Goal: Transaction & Acquisition: Purchase product/service

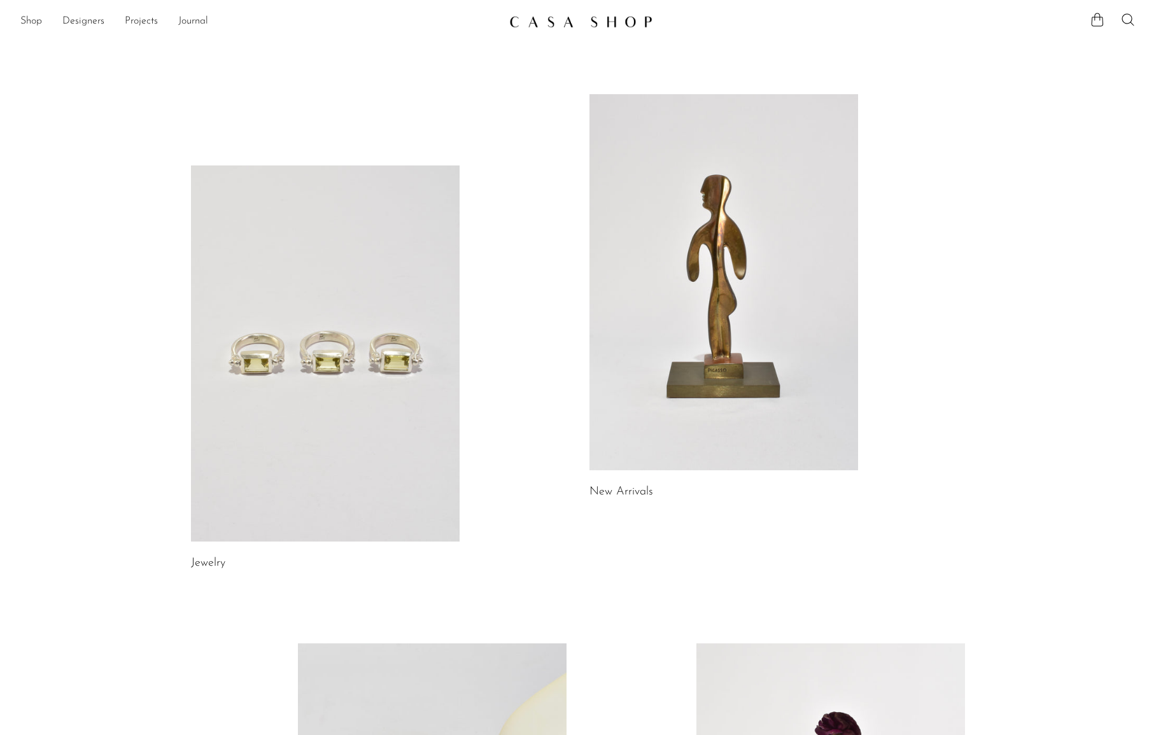
click at [371, 319] on link at bounding box center [325, 354] width 269 height 376
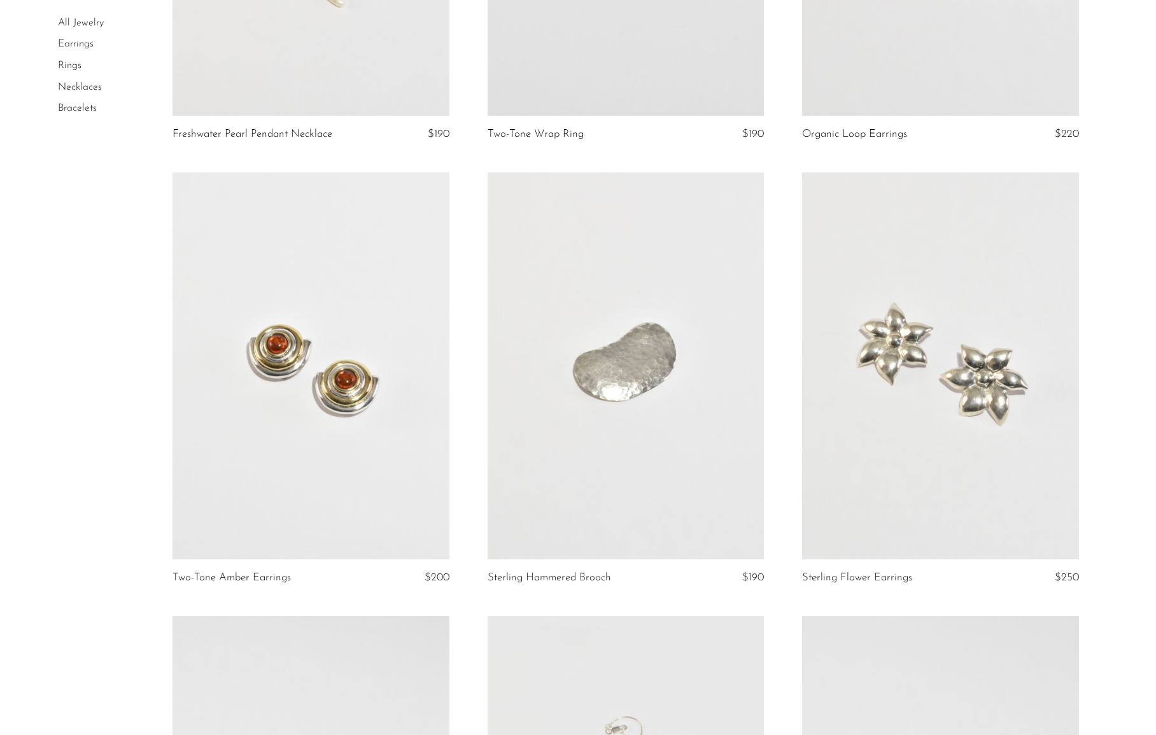
scroll to position [372, 0]
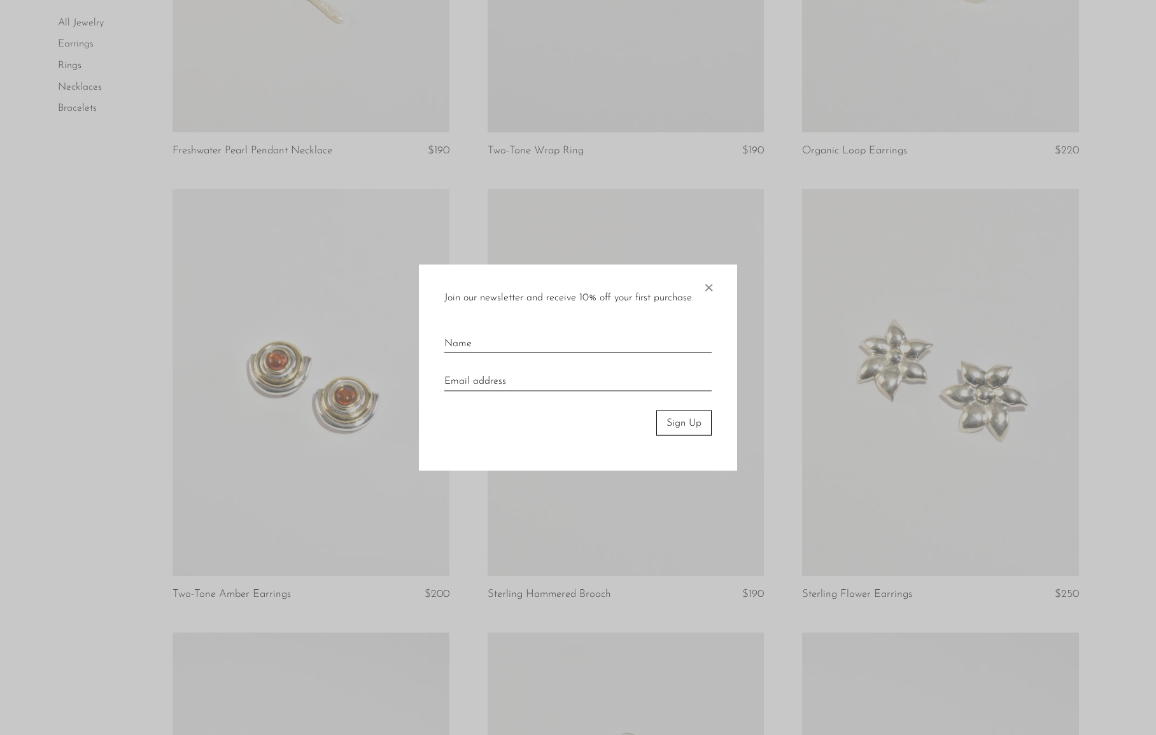
click at [707, 285] on span "×" at bounding box center [708, 284] width 13 height 41
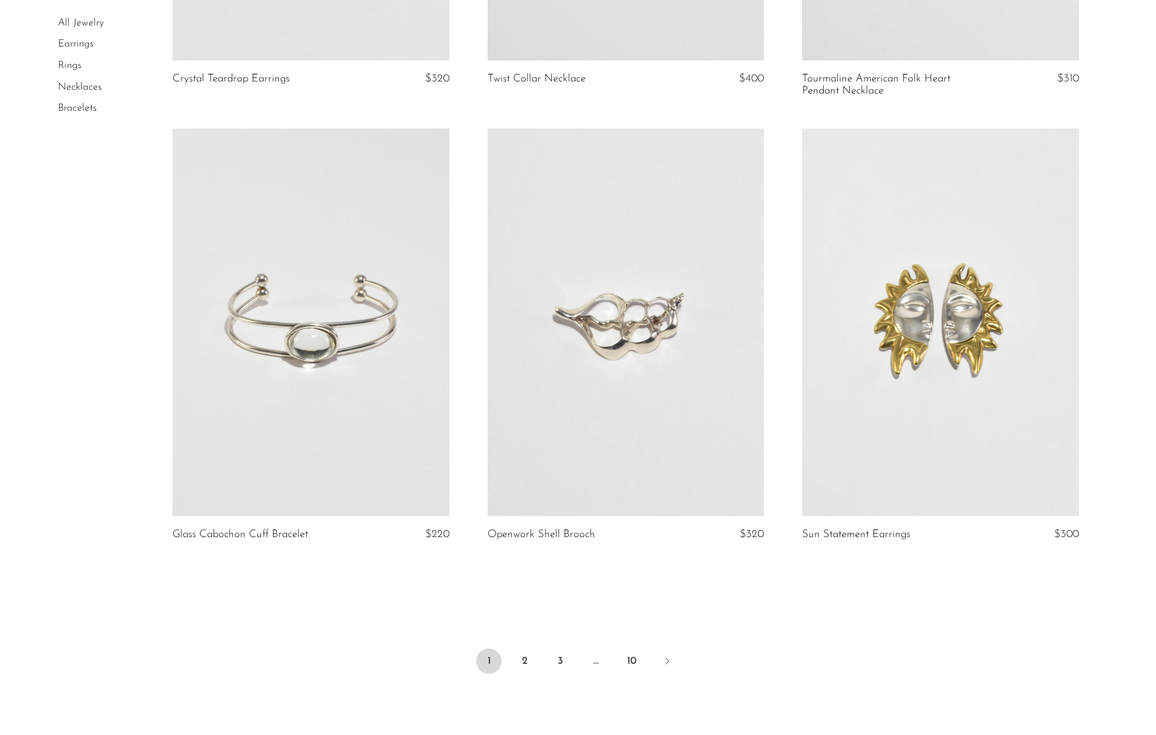
scroll to position [4968, 0]
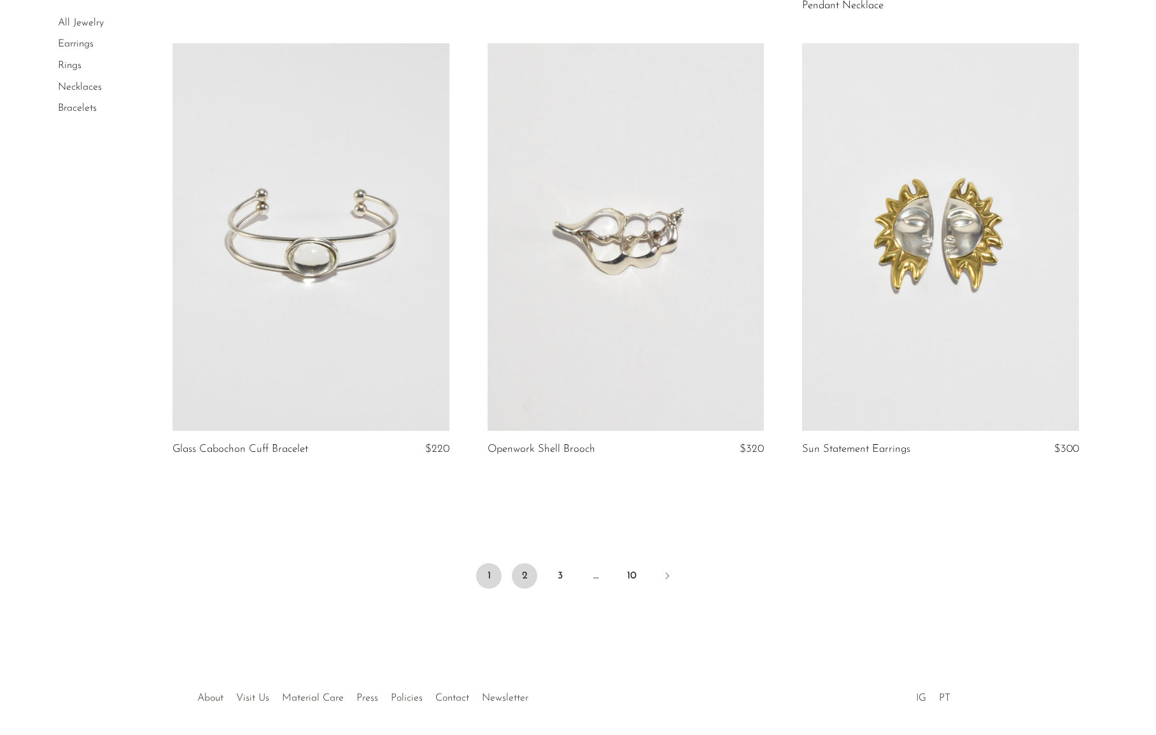
click at [522, 574] on link "2" at bounding box center [524, 575] width 25 height 25
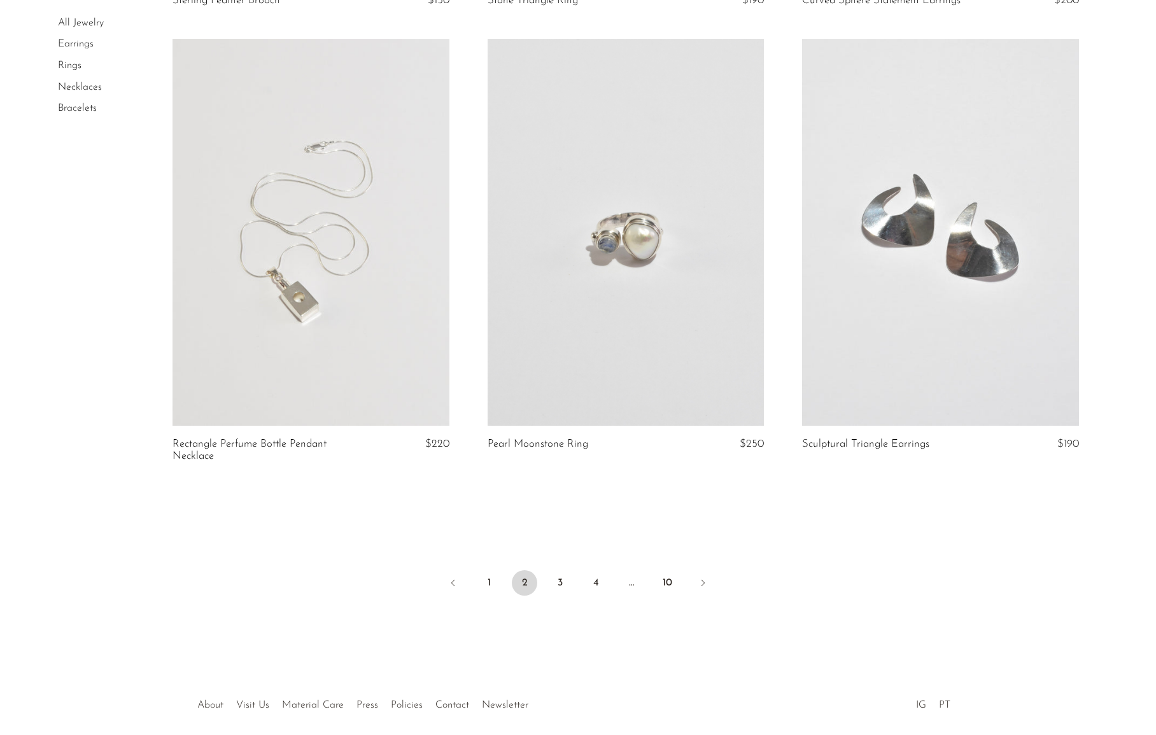
scroll to position [5027, 0]
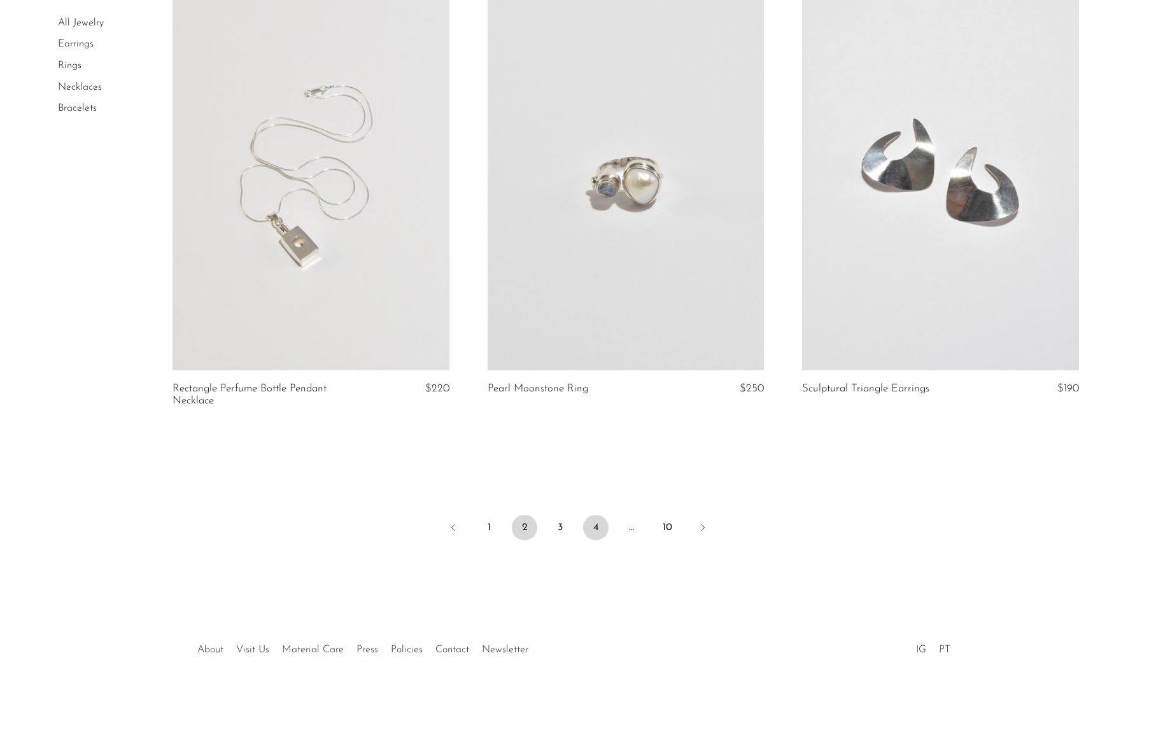
drag, startPoint x: 565, startPoint y: 524, endPoint x: 601, endPoint y: 525, distance: 35.7
click at [565, 524] on link "3" at bounding box center [560, 527] width 25 height 25
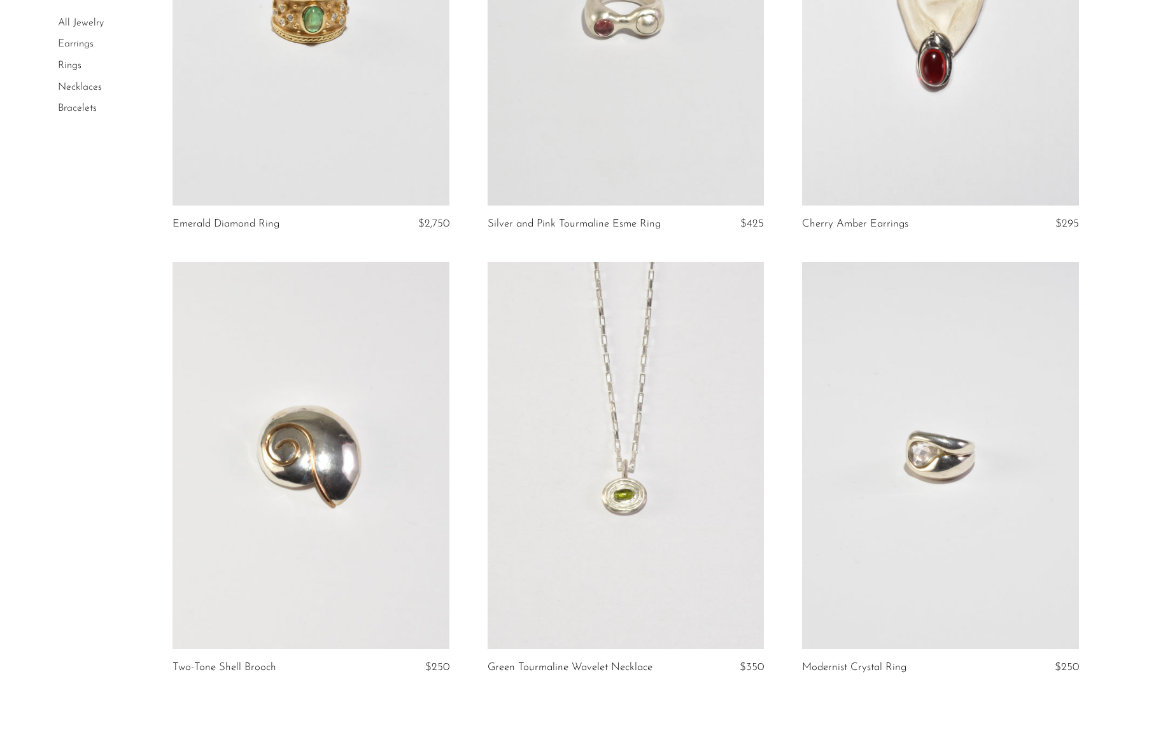
scroll to position [4905, 0]
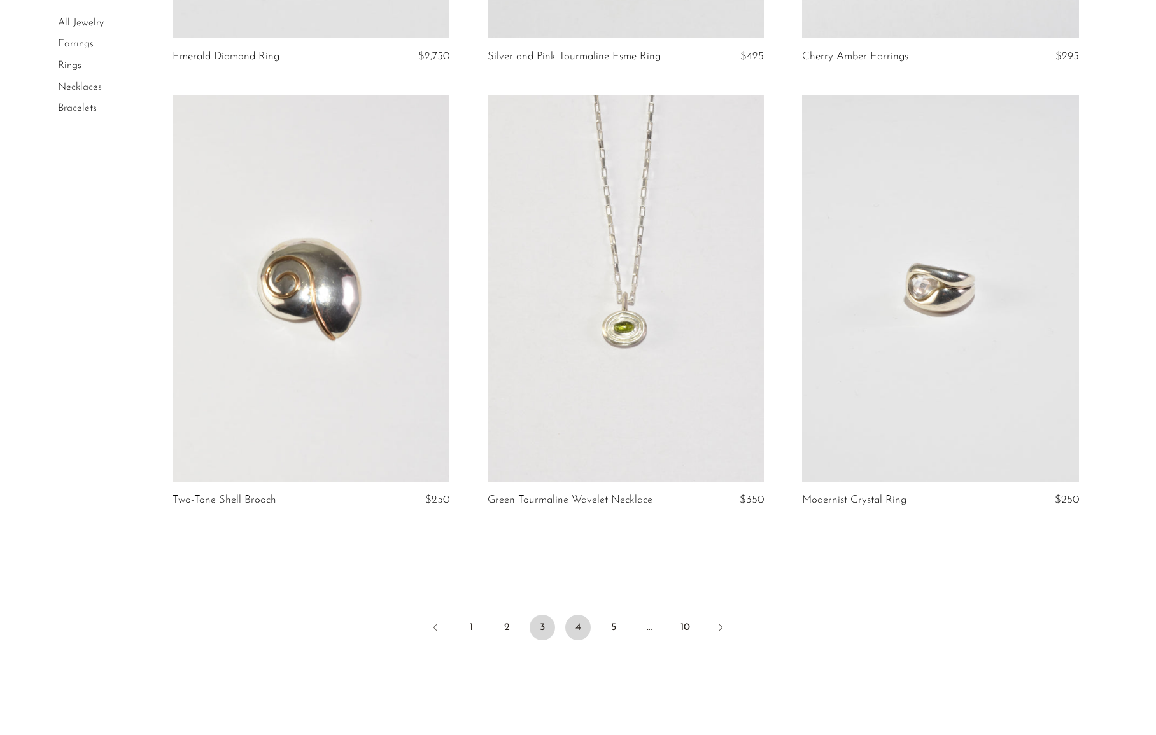
click at [584, 630] on link "4" at bounding box center [577, 627] width 25 height 25
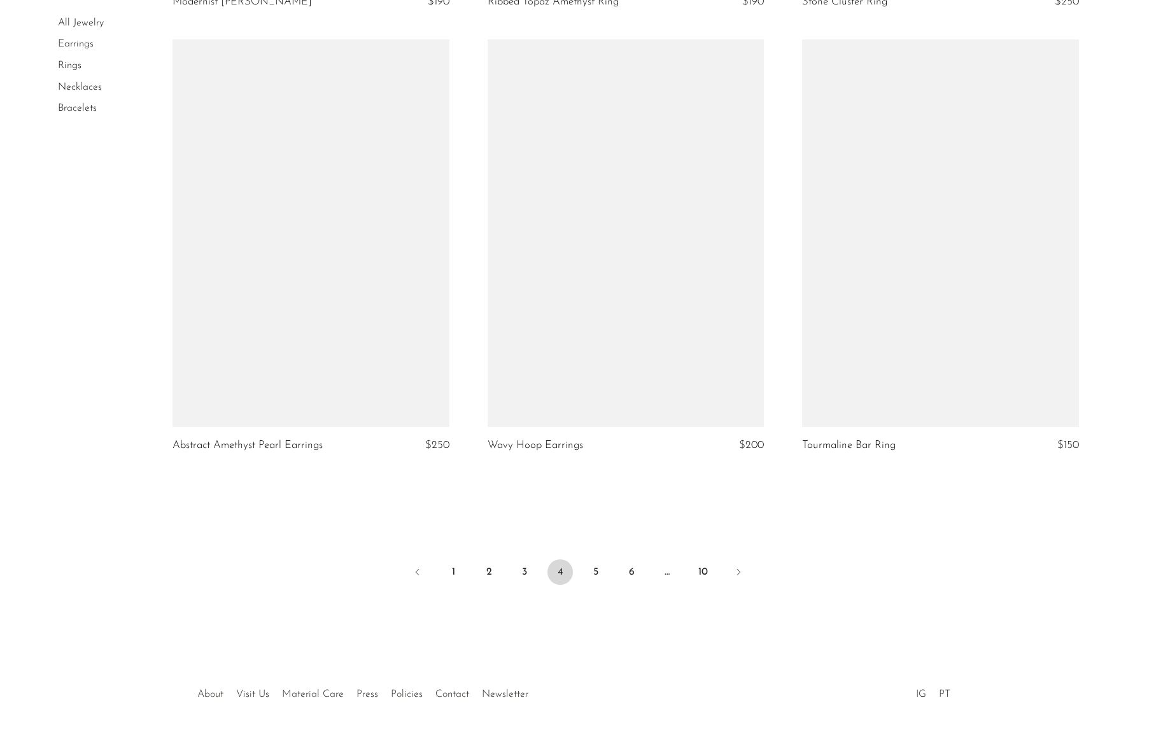
scroll to position [5020, 0]
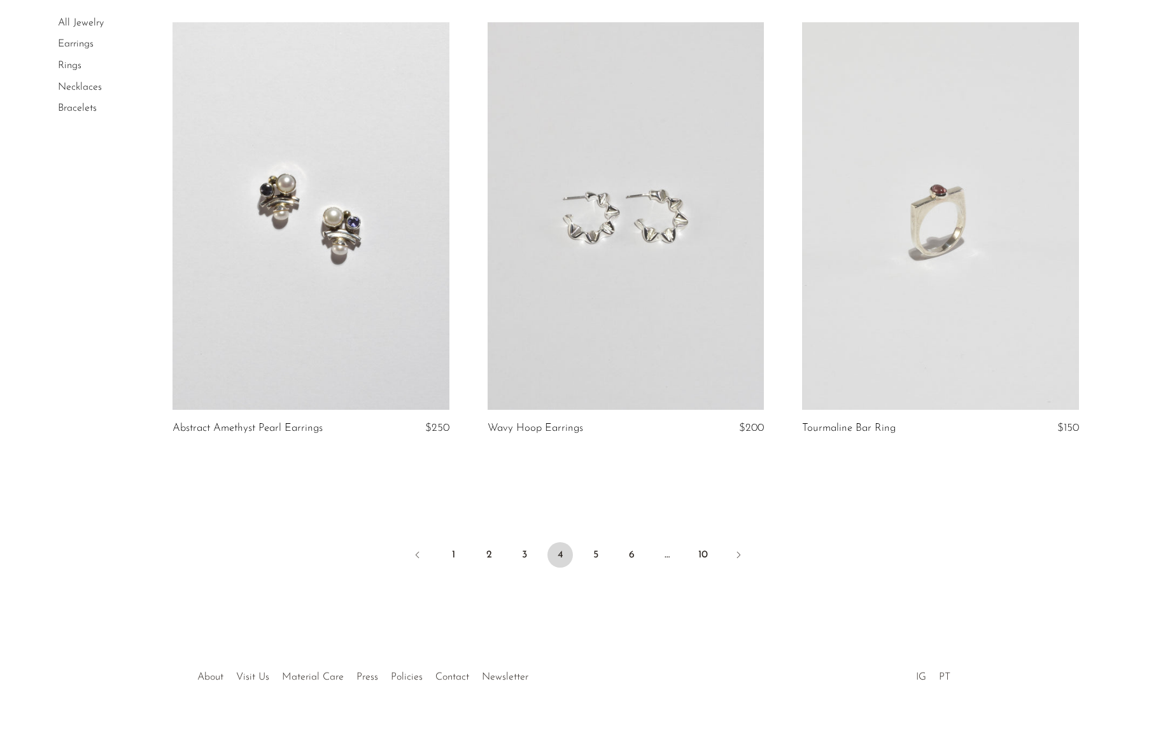
click at [923, 221] on link at bounding box center [940, 216] width 277 height 388
click at [587, 568] on link "5" at bounding box center [595, 554] width 25 height 25
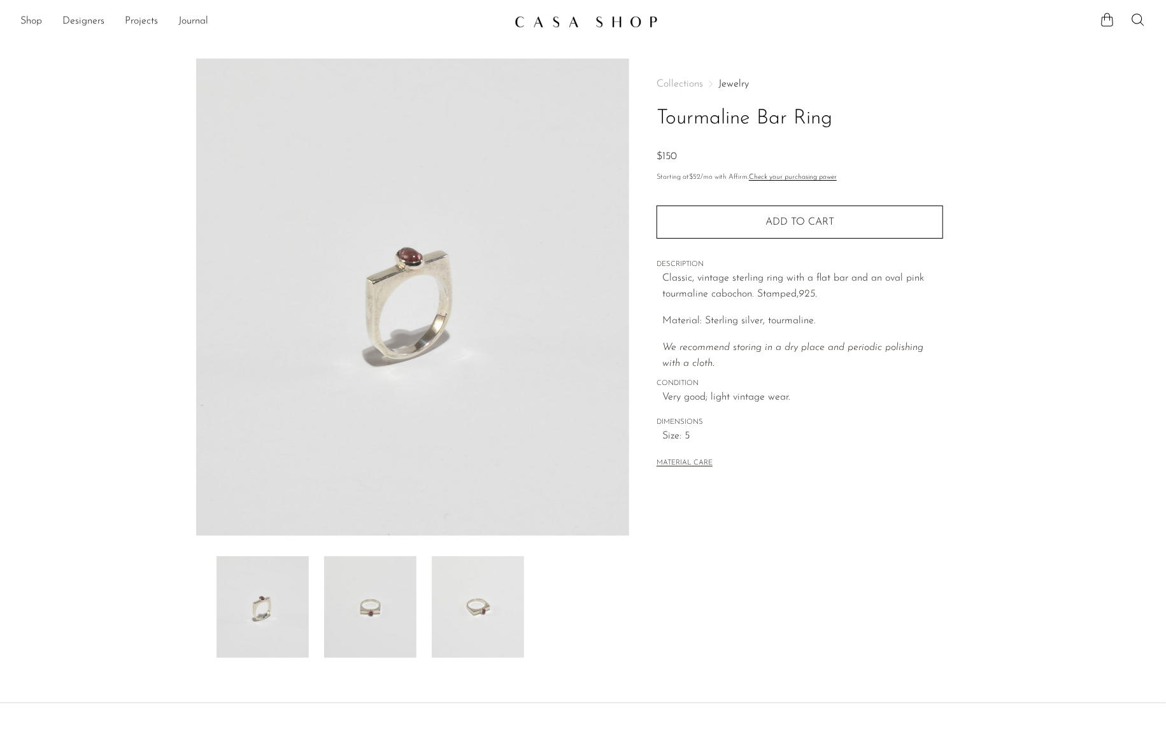
click at [354, 613] on img at bounding box center [370, 607] width 92 height 102
click at [433, 623] on img at bounding box center [478, 607] width 92 height 102
click at [919, 392] on span "Very good; light vintage wear." at bounding box center [802, 398] width 281 height 17
click at [947, 385] on div "Collections Jewelry Tourmaline Bar Ring $150 Starting at $52 /mo with Affirm. C…" at bounding box center [799, 359] width 341 height 600
click at [947, 407] on div "Collections Jewelry Tourmaline Bar Ring $150 Starting at $52 /mo with Affirm. C…" at bounding box center [799, 359] width 341 height 600
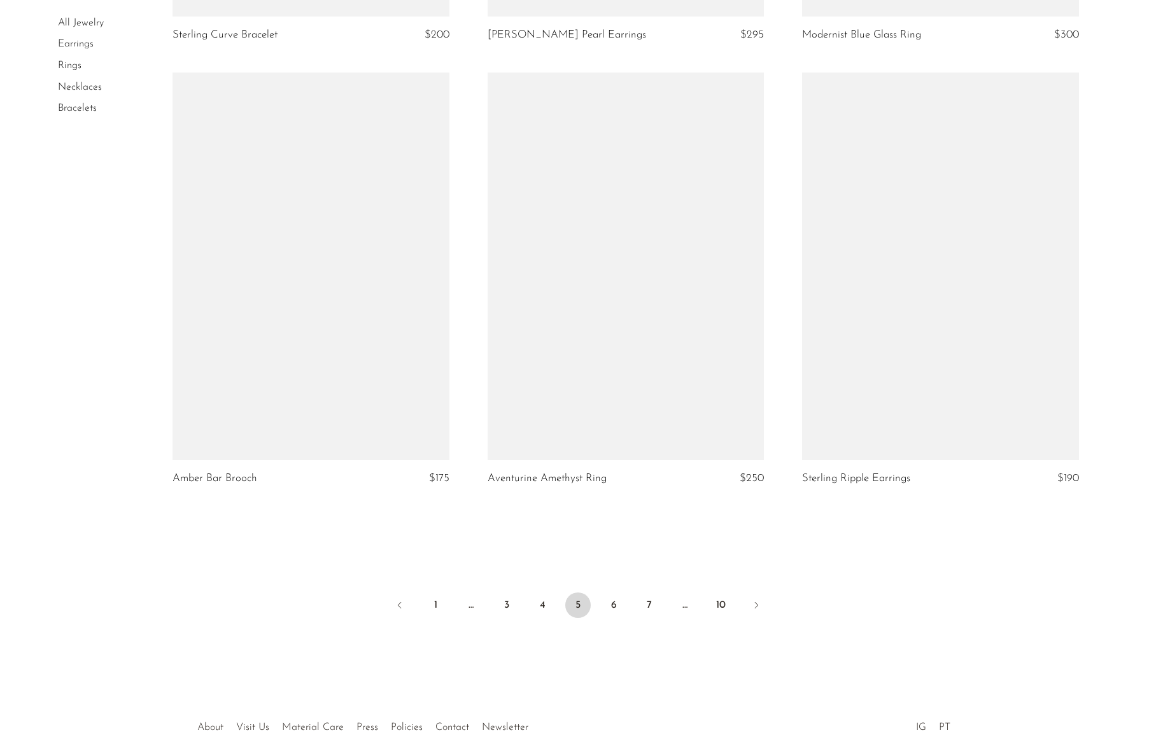
scroll to position [4948, 0]
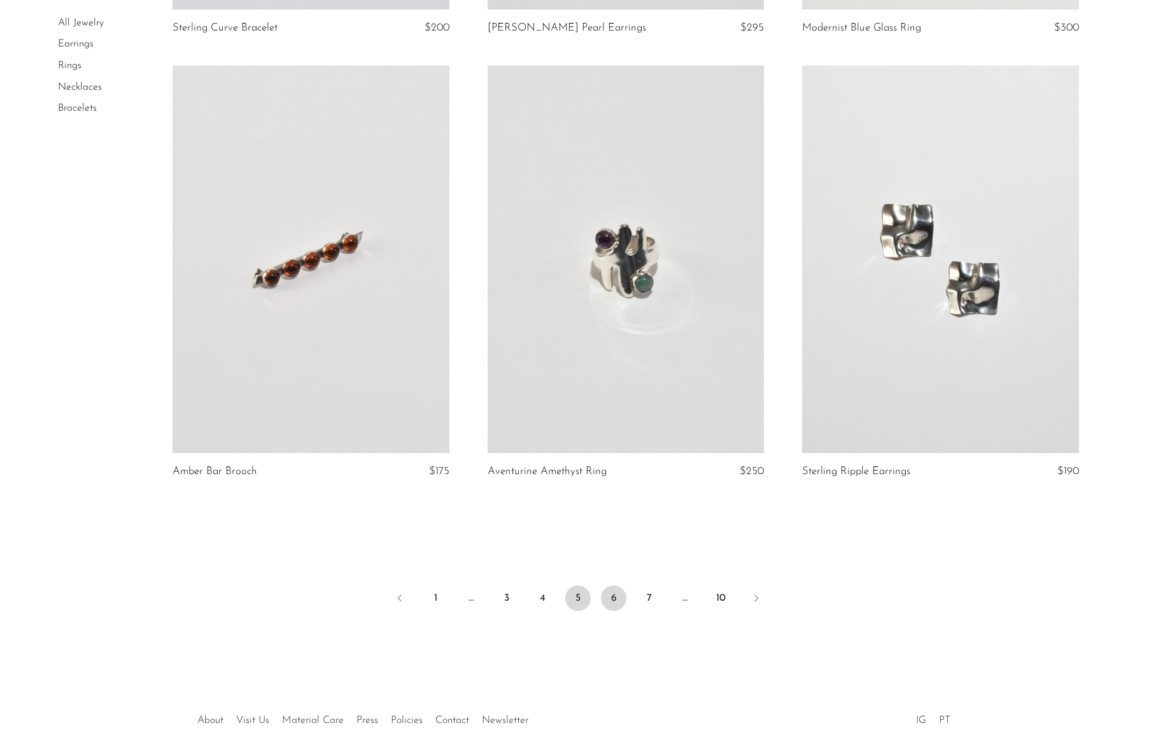
click at [616, 596] on link "6" at bounding box center [613, 598] width 25 height 25
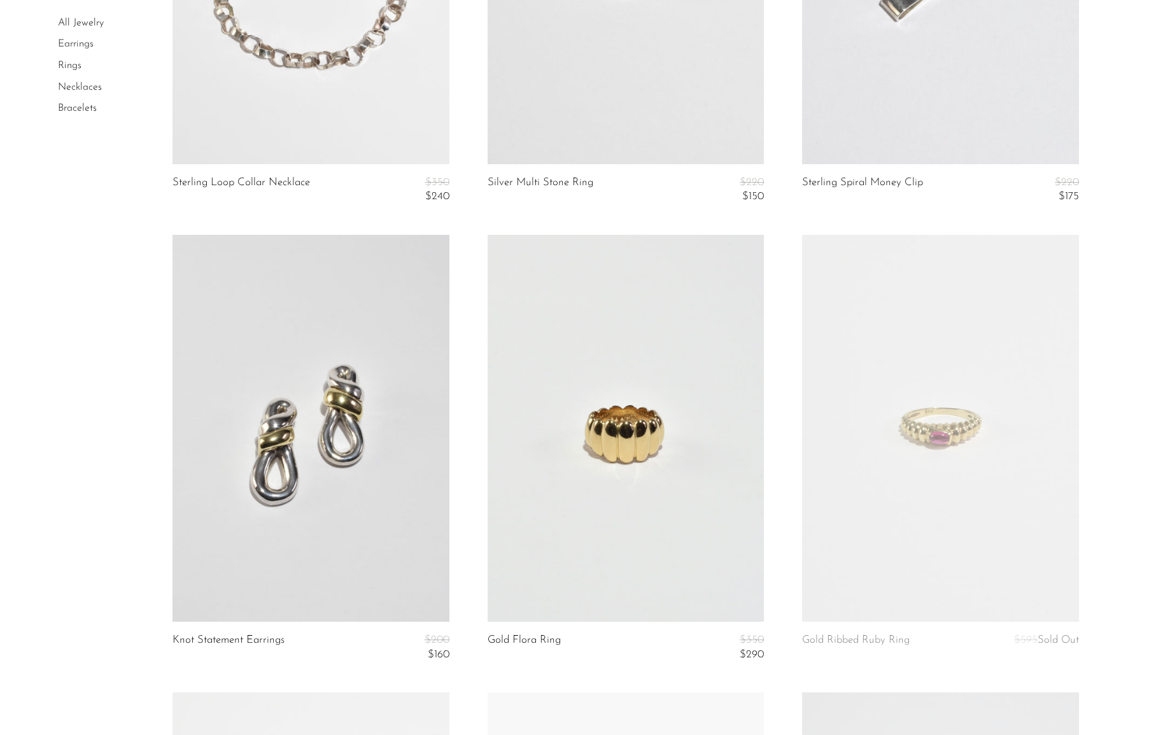
scroll to position [4763, 0]
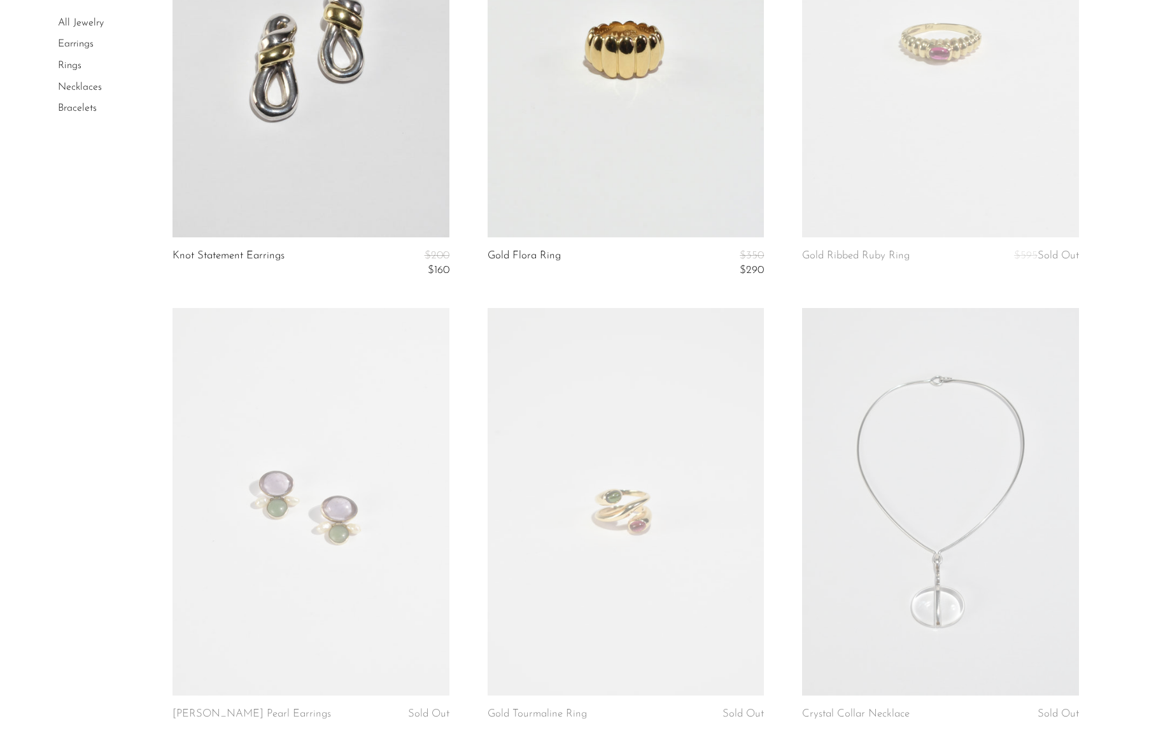
drag, startPoint x: 1160, startPoint y: 59, endPoint x: 1146, endPoint y: 234, distance: 175.7
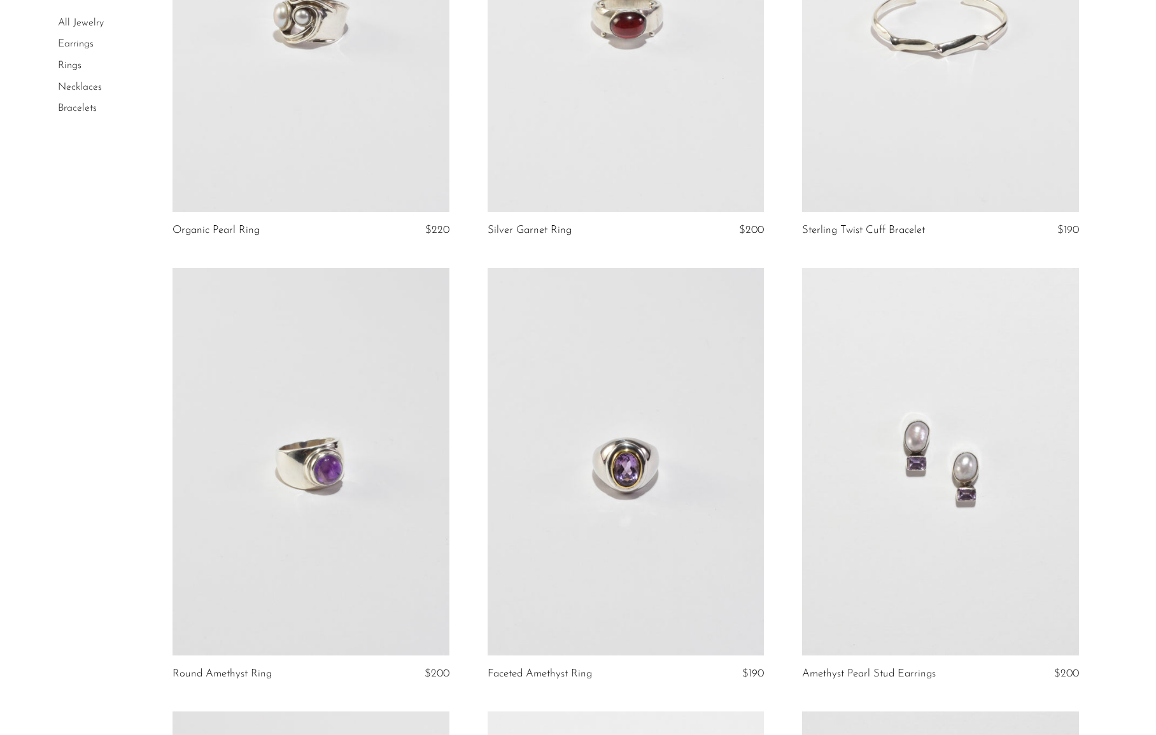
scroll to position [2712, 0]
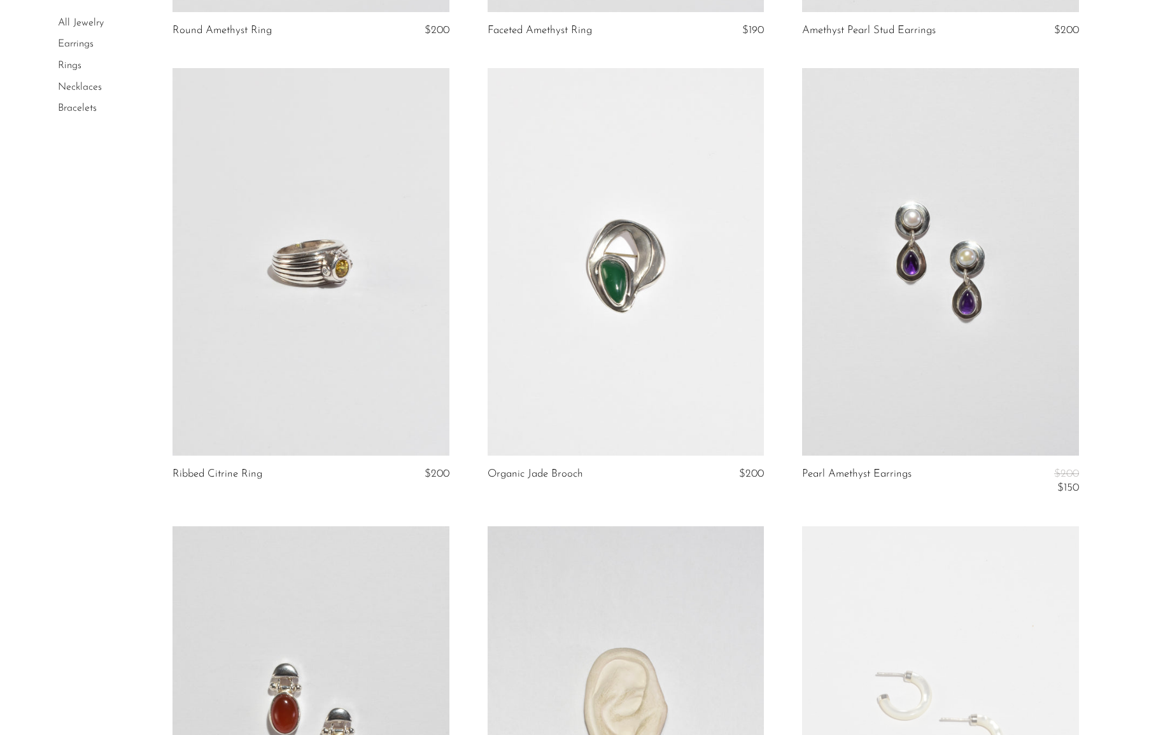
drag, startPoint x: 1154, startPoint y: 374, endPoint x: 1158, endPoint y: 423, distance: 49.8
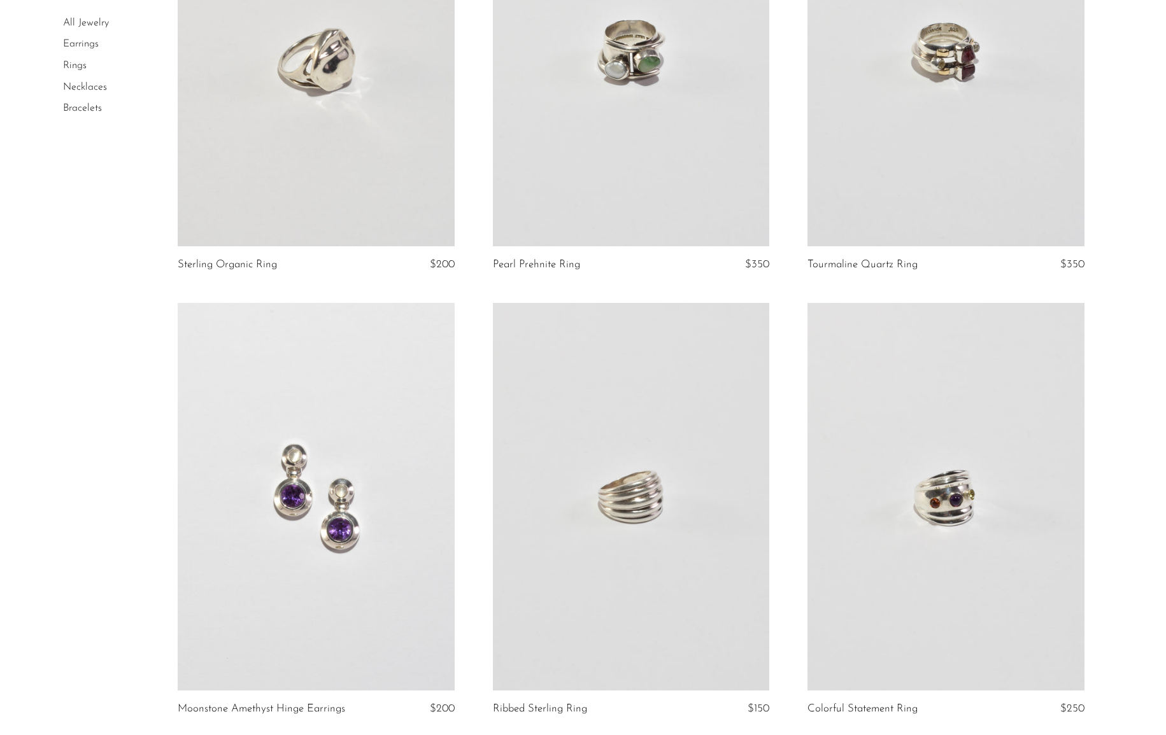
scroll to position [0, 0]
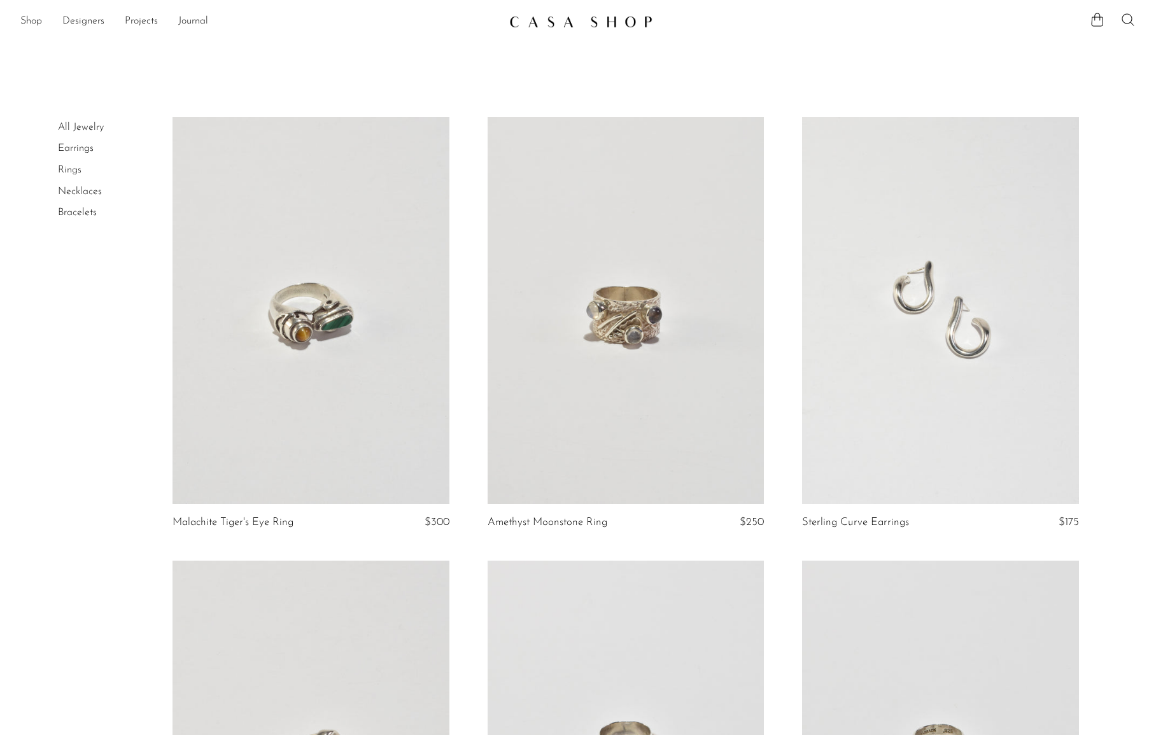
click at [1130, 17] on icon at bounding box center [1128, 19] width 15 height 15
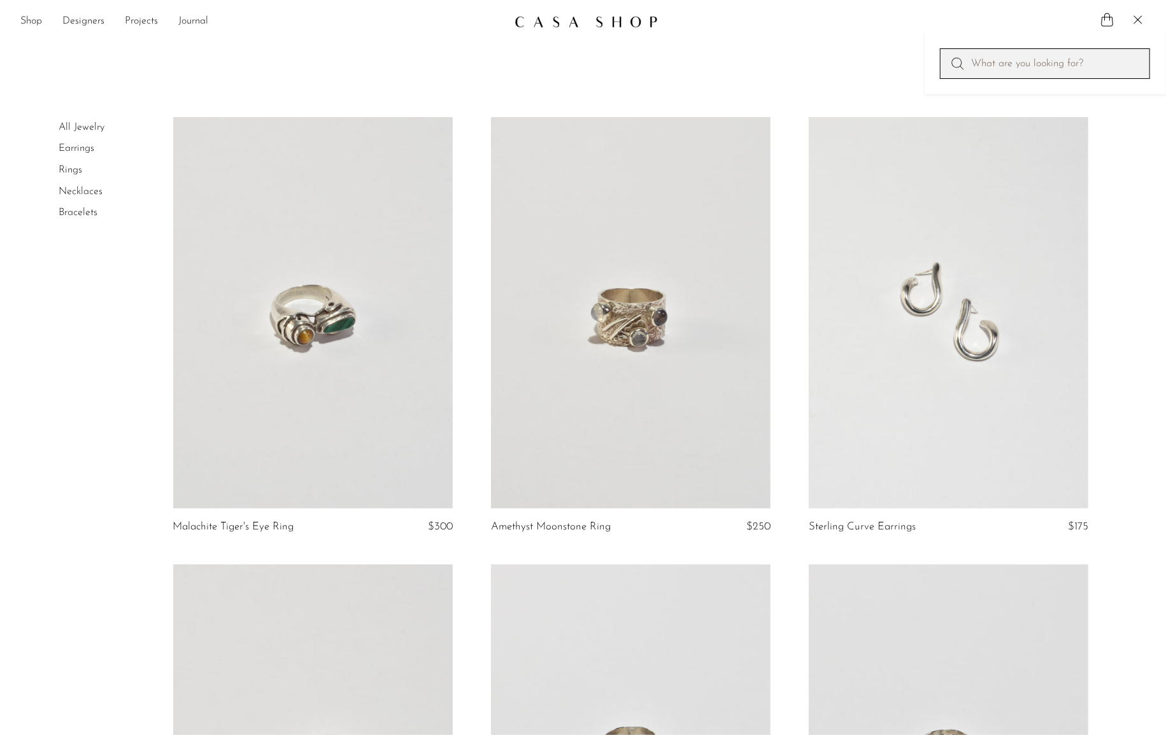
click at [1073, 55] on input "Perform a search" at bounding box center [1045, 63] width 210 height 31
type input "ring"
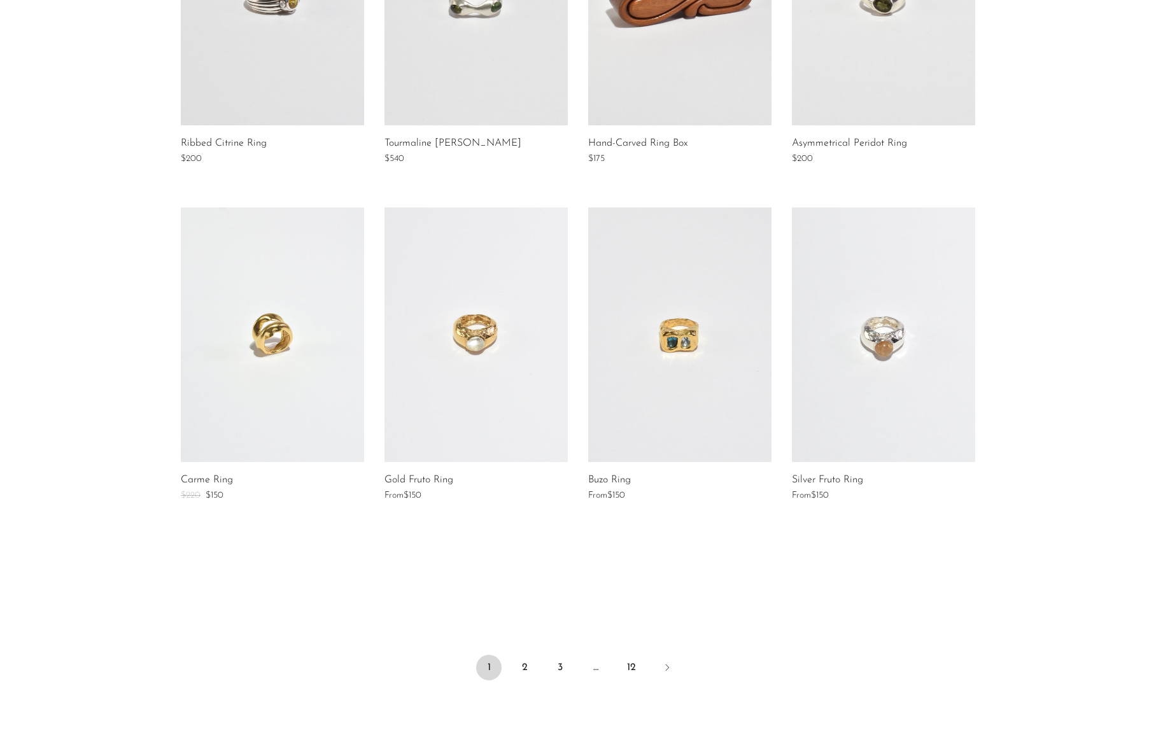
scroll to position [709, 0]
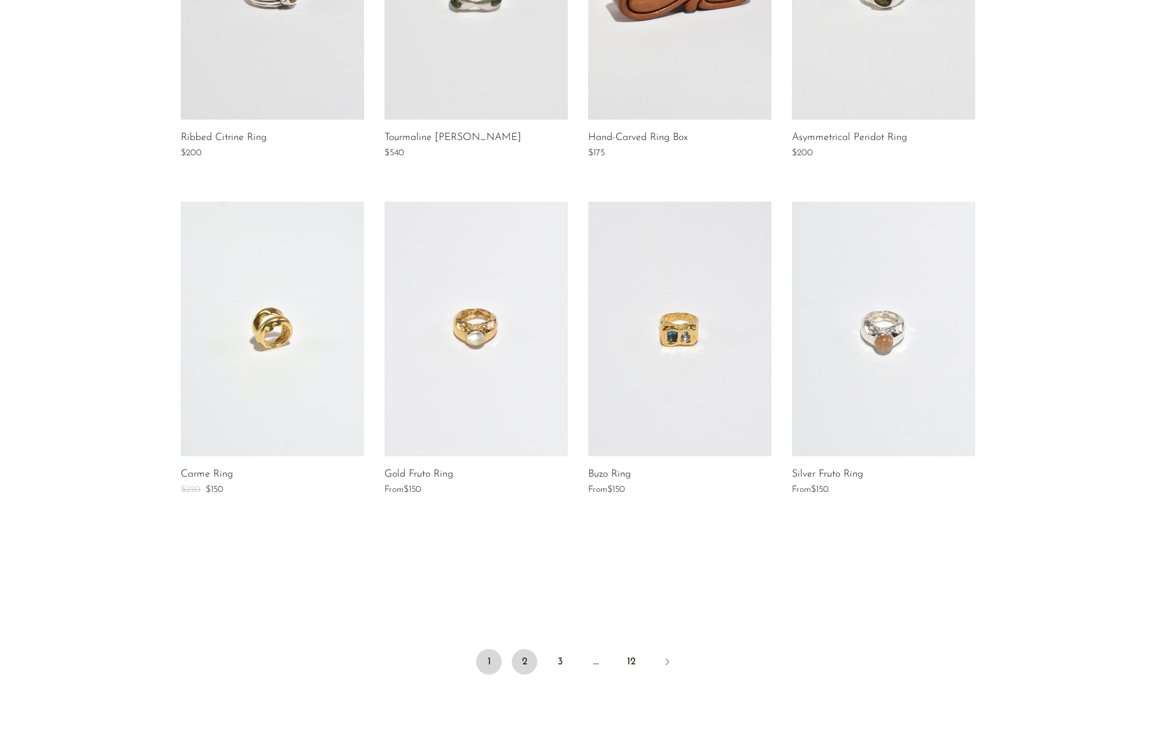
click at [535, 656] on link "2" at bounding box center [524, 661] width 25 height 25
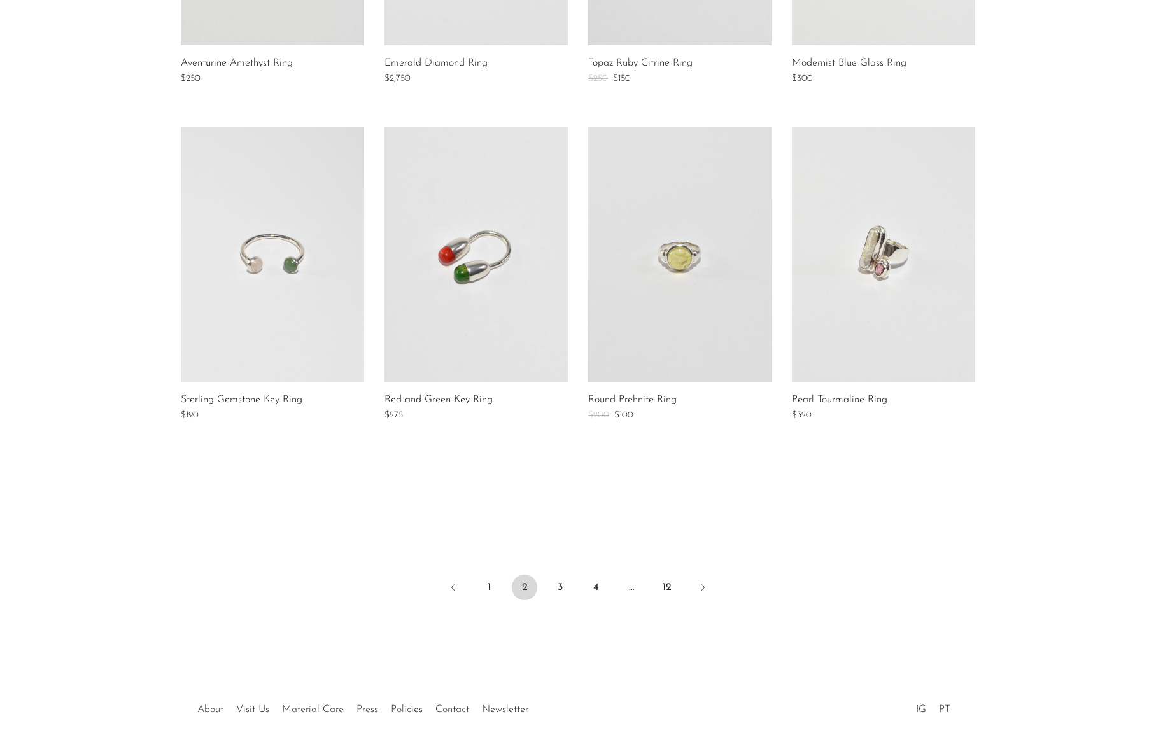
scroll to position [790, 0]
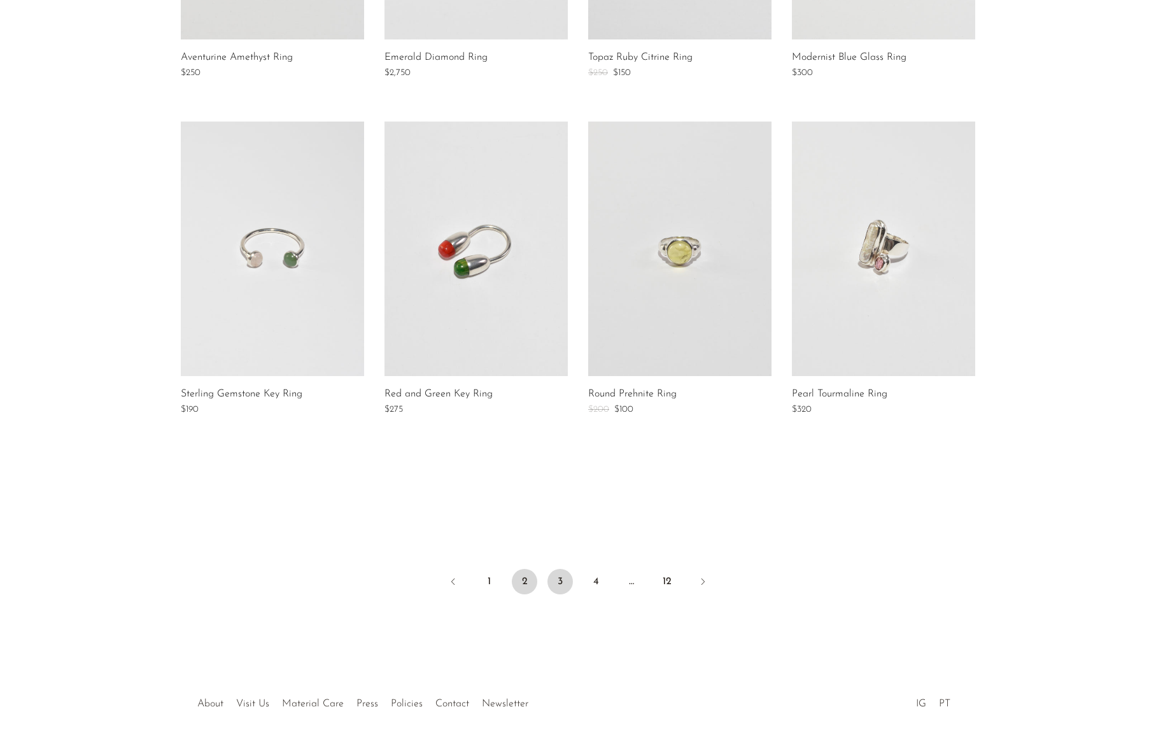
click at [554, 578] on link "3" at bounding box center [560, 581] width 25 height 25
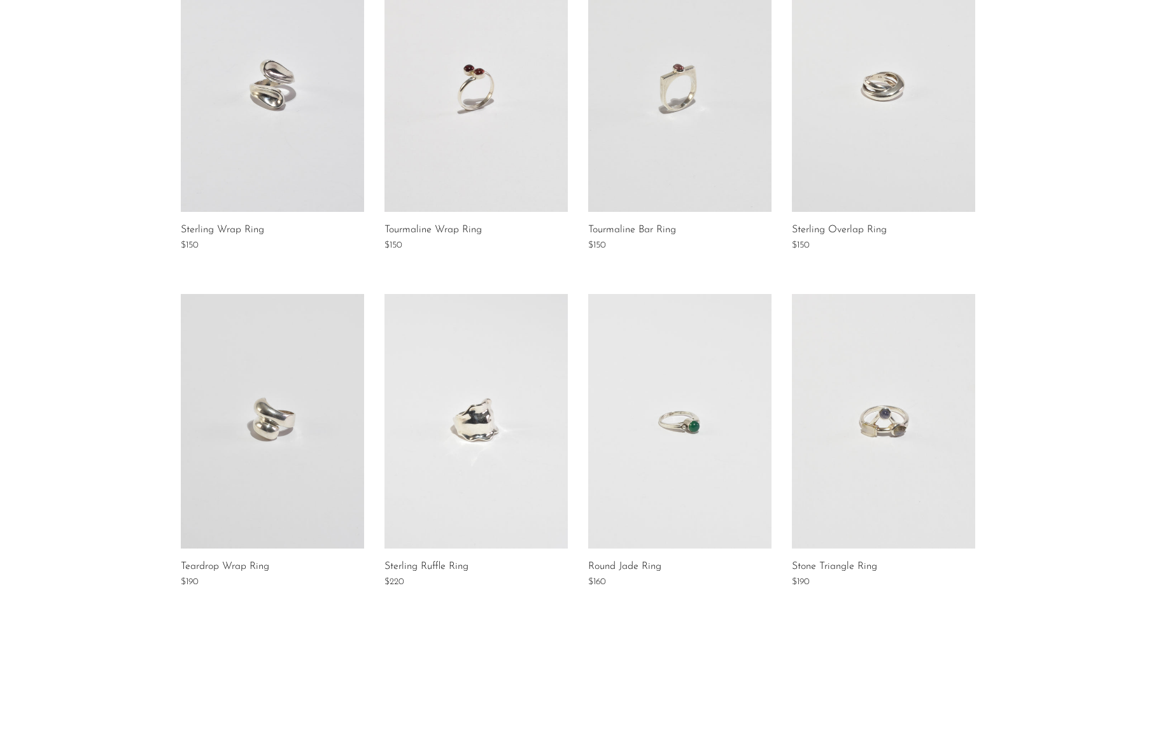
scroll to position [788, 0]
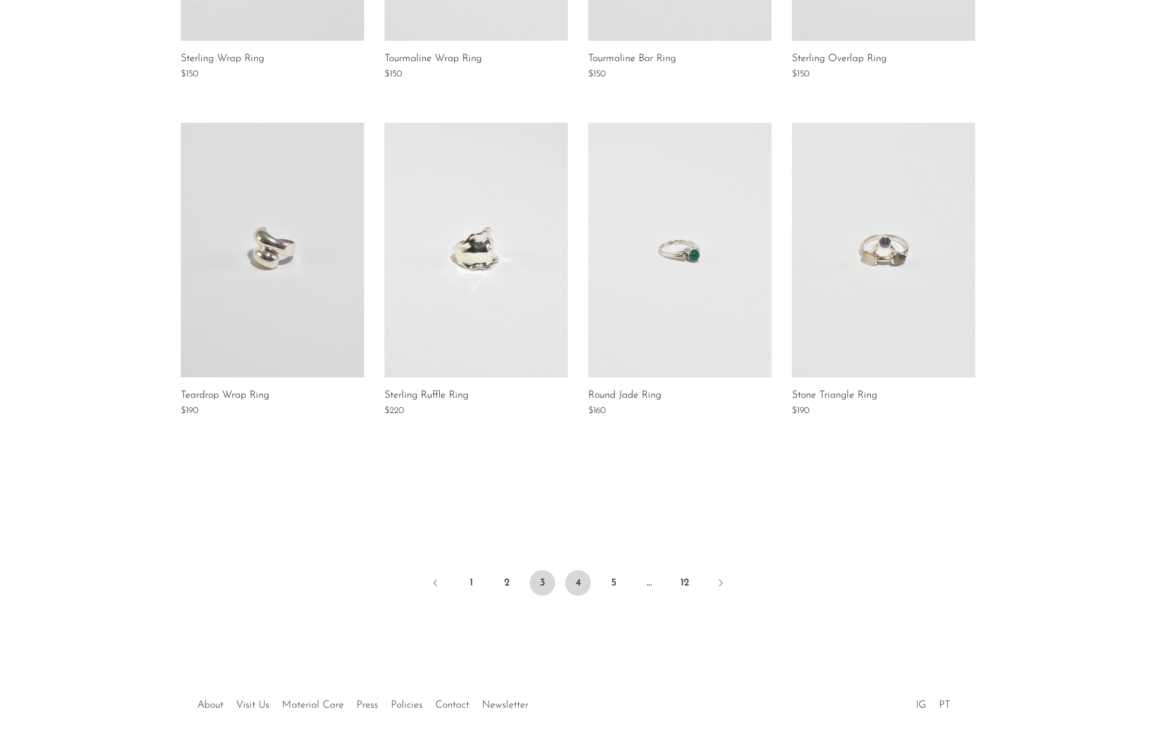
click at [579, 583] on link "4" at bounding box center [577, 582] width 25 height 25
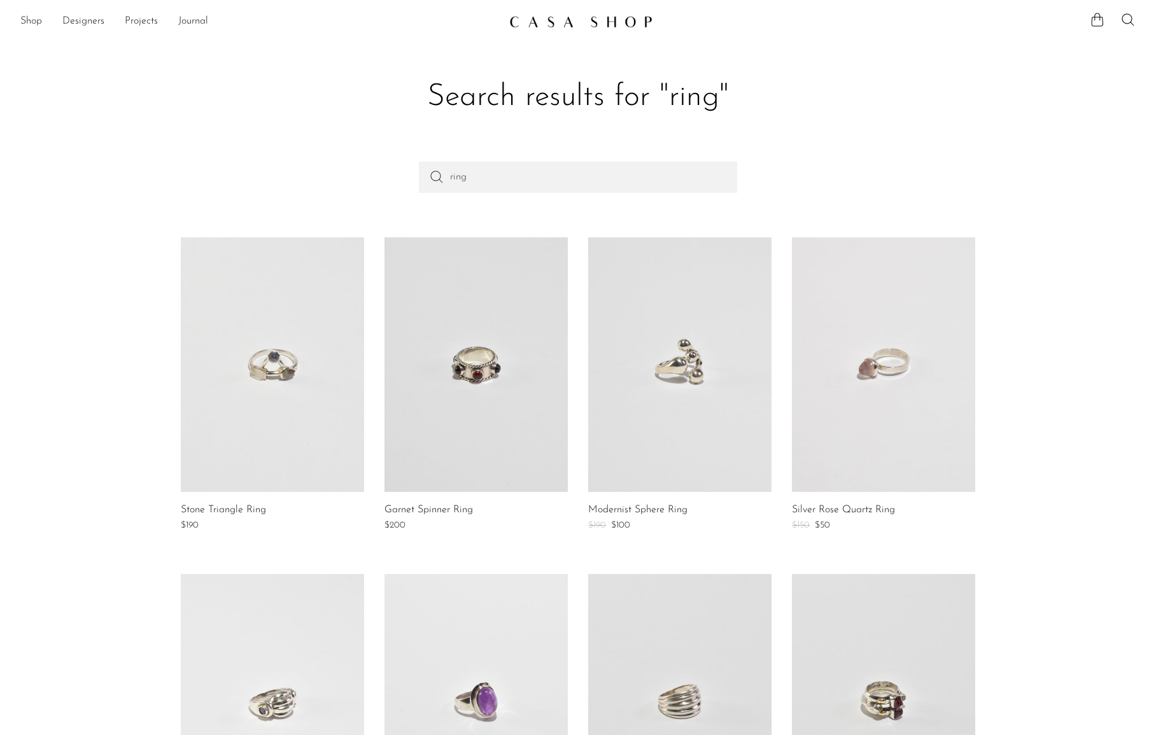
click at [1094, 136] on section "Search results for "ring" ring Stone Triangle Ring $190 Garnet Spinner Ring $200" at bounding box center [578, 743] width 1156 height 1420
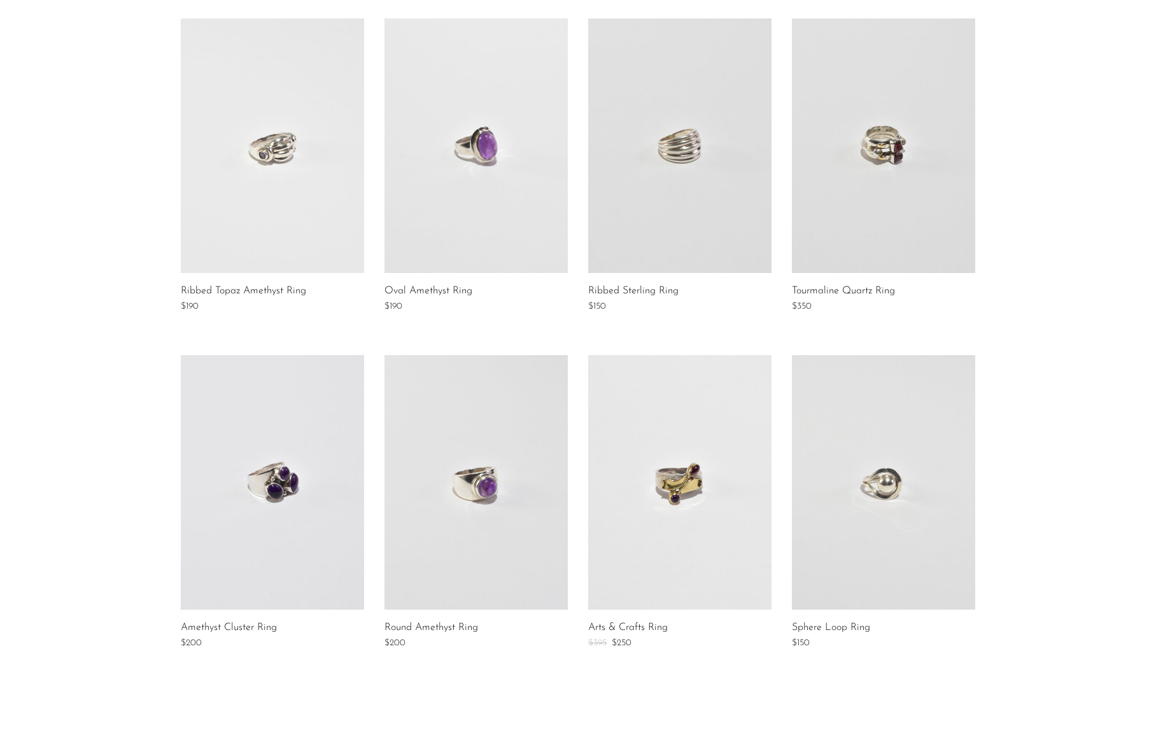
scroll to position [721, 0]
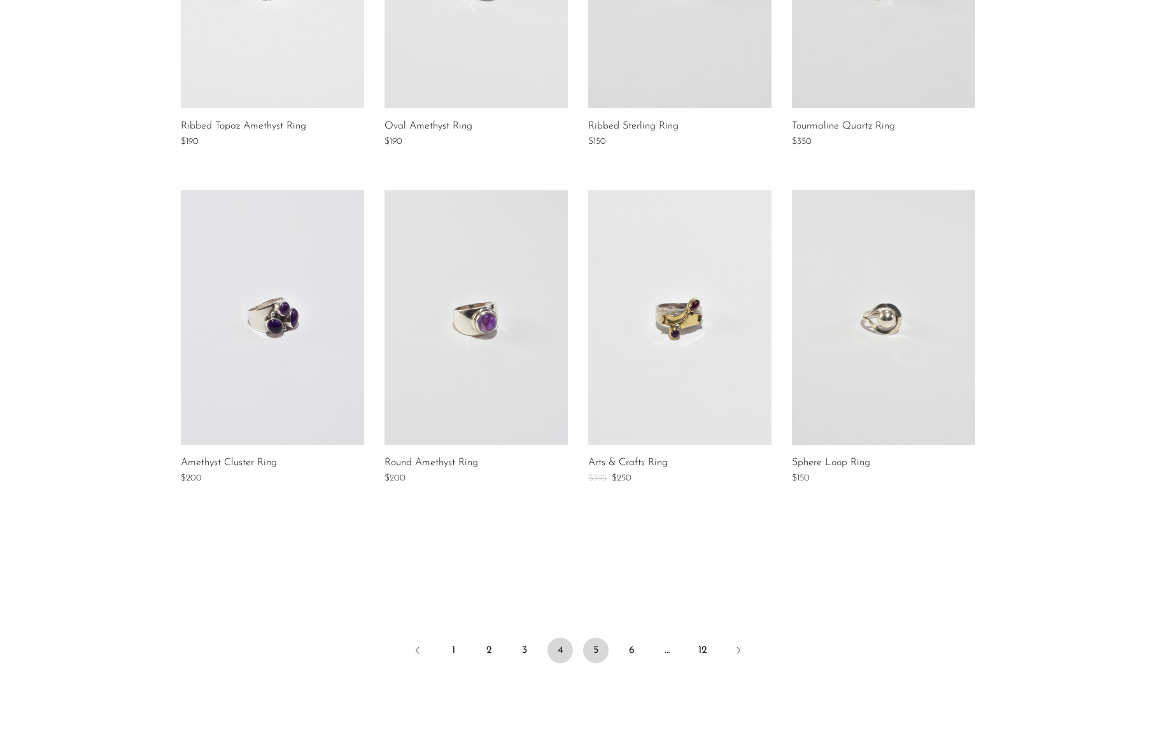
click at [597, 646] on link "5" at bounding box center [595, 650] width 25 height 25
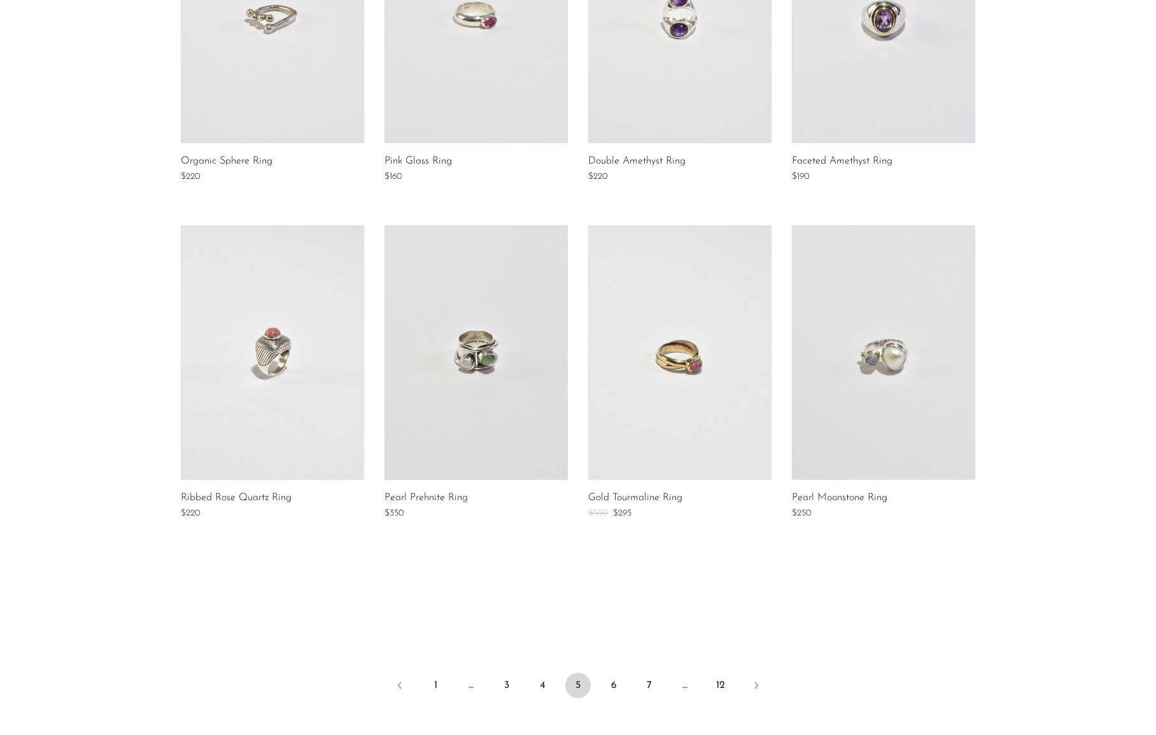
scroll to position [686, 0]
click at [616, 682] on link "6" at bounding box center [613, 684] width 25 height 25
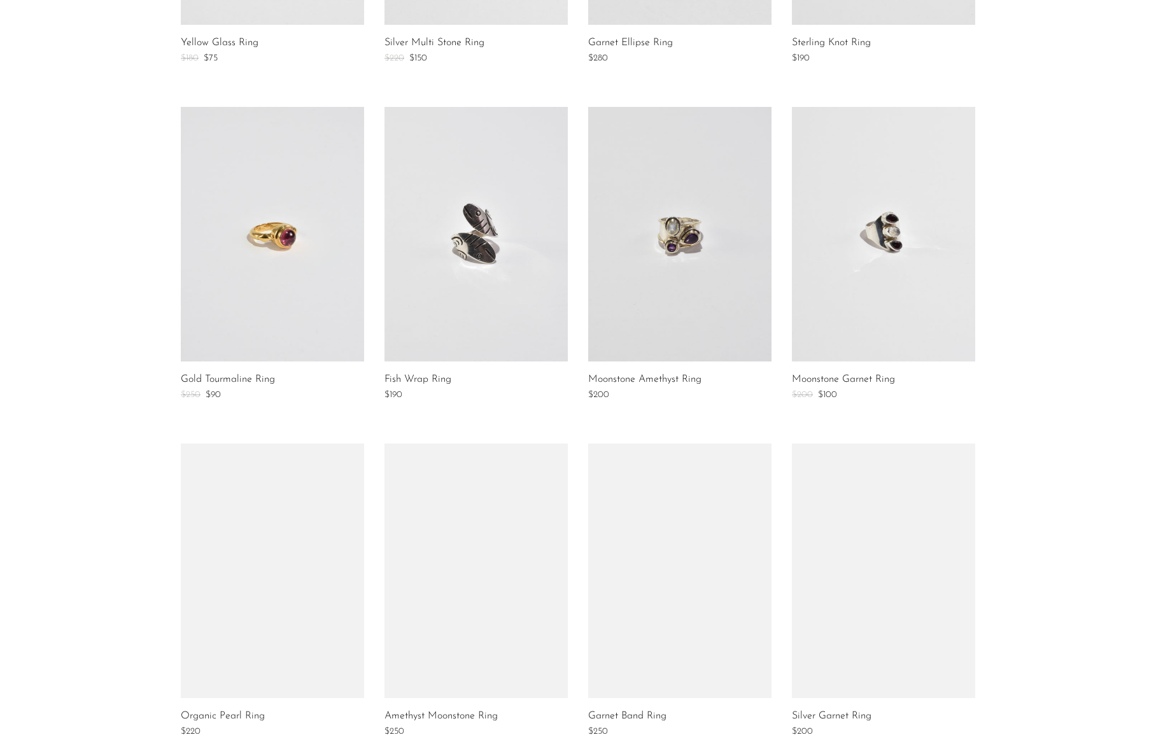
scroll to position [470, 0]
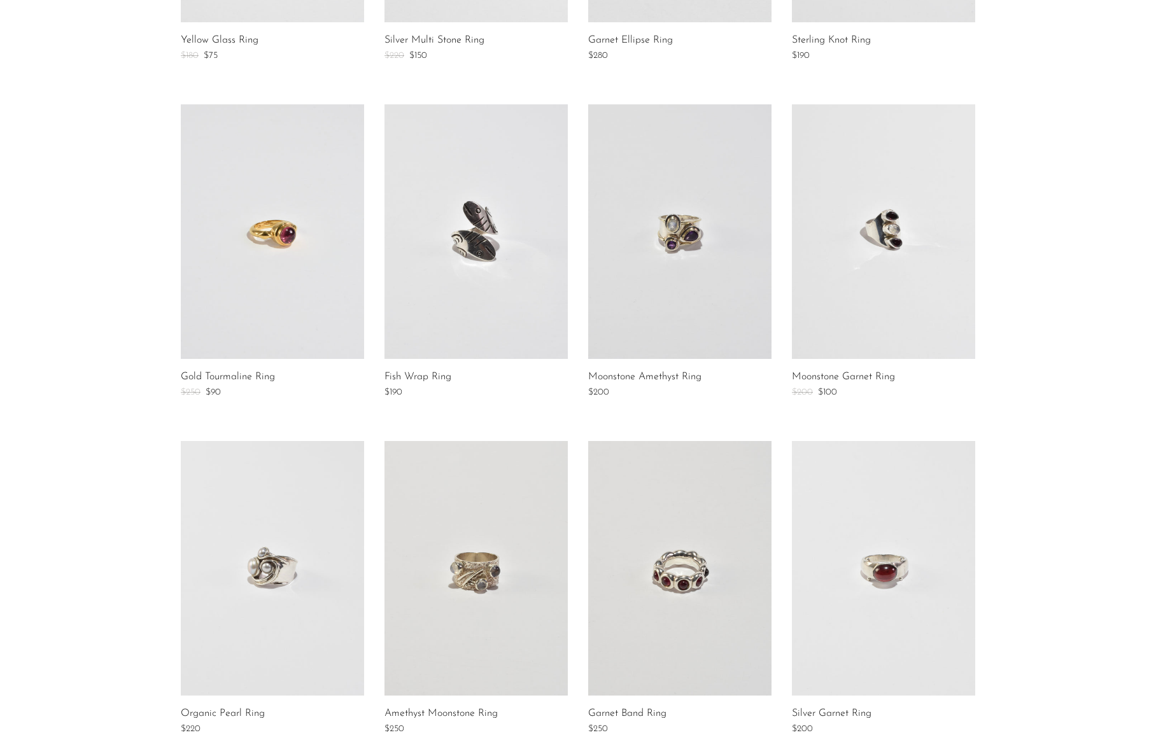
click at [281, 243] on link at bounding box center [272, 231] width 183 height 255
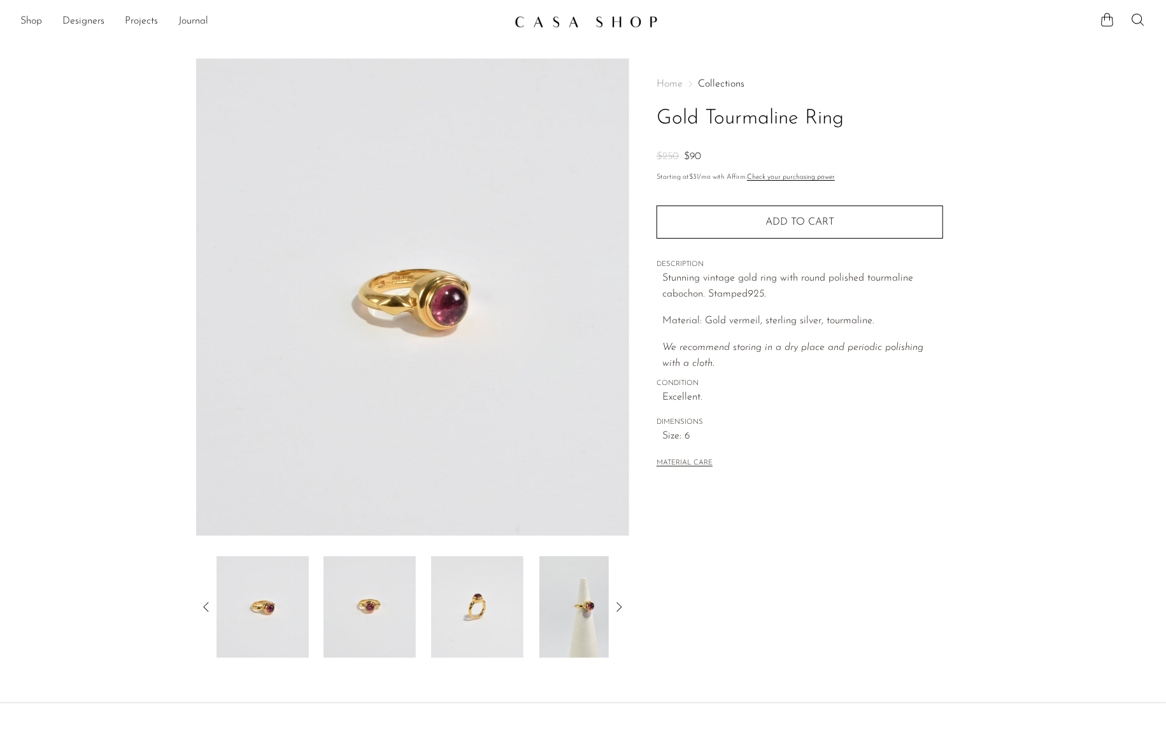
click at [1079, 152] on section "Gold Tourmaline Ring $250 $90" at bounding box center [583, 359] width 1166 height 600
click at [504, 609] on img at bounding box center [477, 607] width 92 height 102
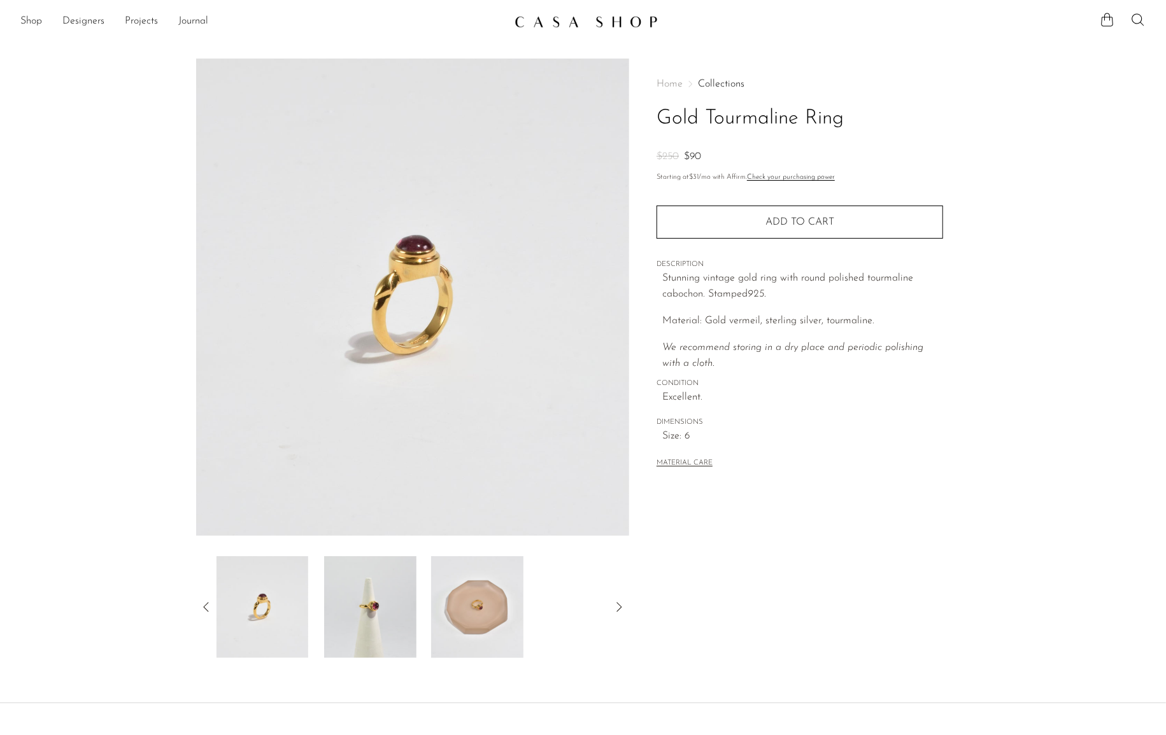
click at [1068, 284] on section "Gold Tourmaline Ring $250 $90" at bounding box center [583, 359] width 1166 height 600
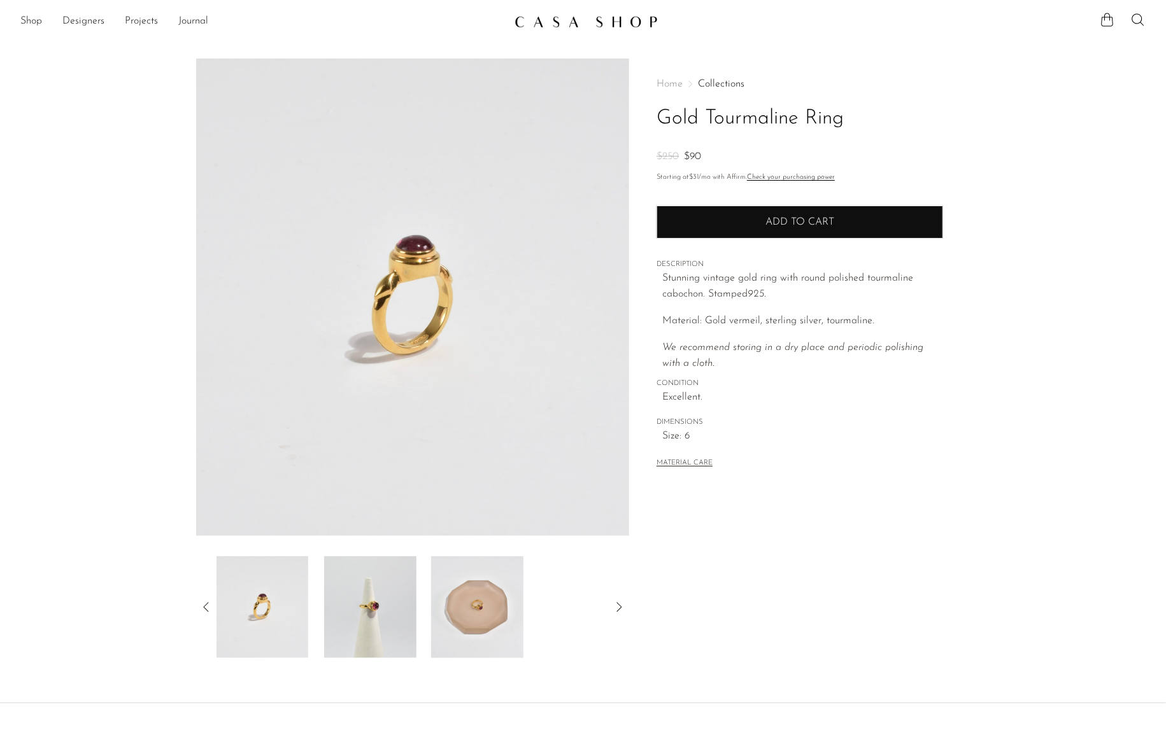
click at [884, 225] on button "Add to cart" at bounding box center [799, 222] width 287 height 33
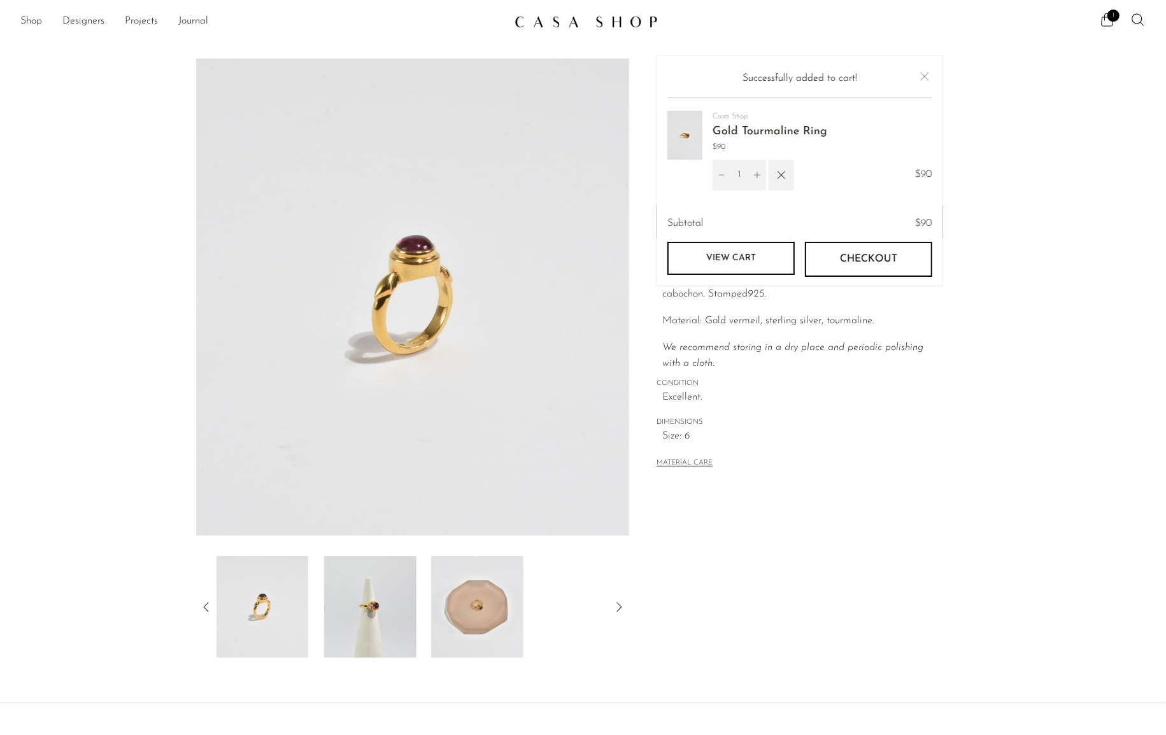
click at [896, 255] on span "Checkout" at bounding box center [868, 259] width 57 height 12
